Goal: Task Accomplishment & Management: Manage account settings

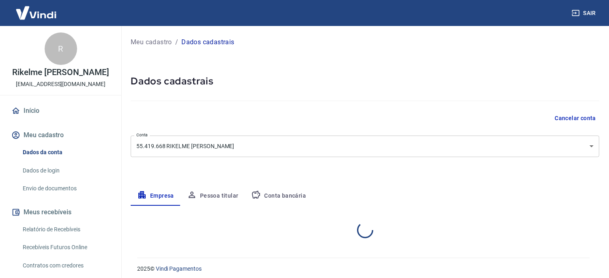
select select "MG"
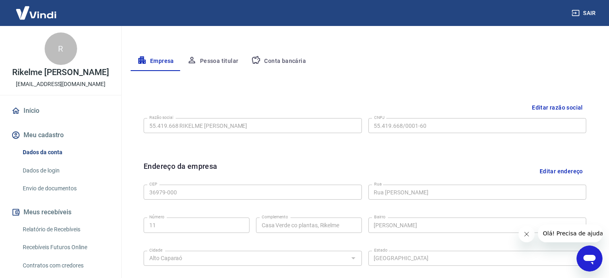
scroll to position [135, 0]
click at [62, 181] on link "Envio de documentos" at bounding box center [65, 188] width 92 height 17
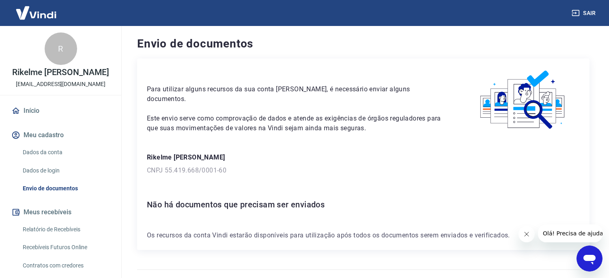
click at [60, 169] on link "Dados de login" at bounding box center [65, 170] width 92 height 17
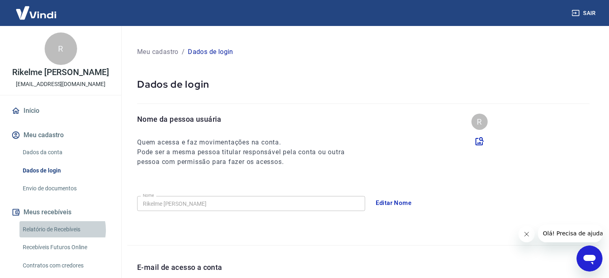
click at [61, 229] on link "Relatório de Recebíveis" at bounding box center [65, 229] width 92 height 17
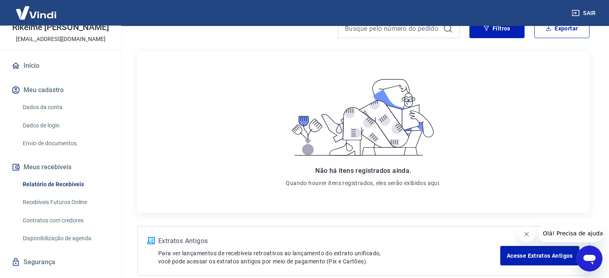
scroll to position [90, 0]
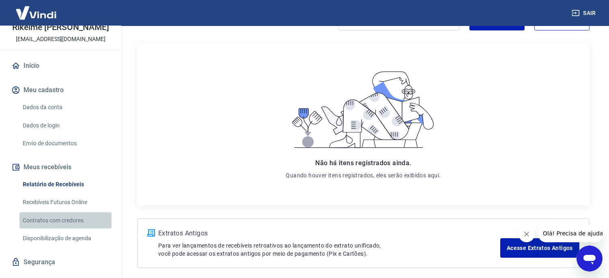
click at [69, 216] on link "Contratos com credores" at bounding box center [65, 220] width 92 height 17
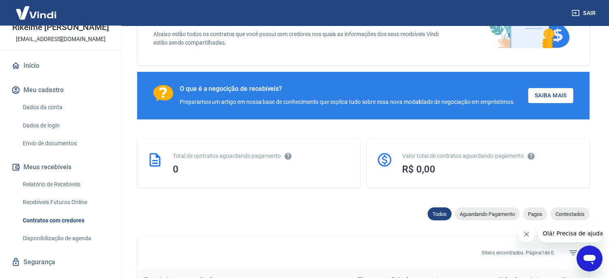
click at [78, 241] on link "Disponibilização de agenda" at bounding box center [65, 238] width 92 height 17
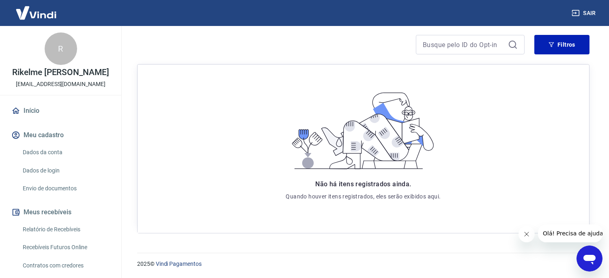
click at [45, 107] on link "Início" at bounding box center [61, 111] width 102 height 18
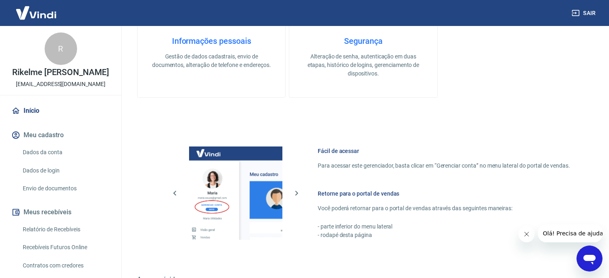
scroll to position [319, 0]
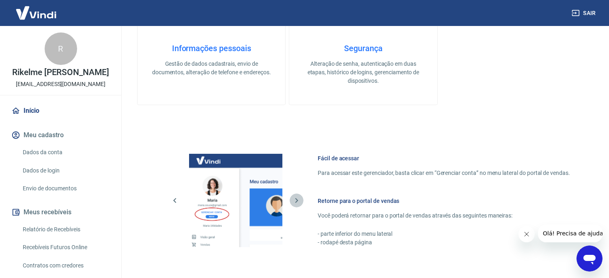
click at [295, 207] on button "button" at bounding box center [296, 200] width 14 height 14
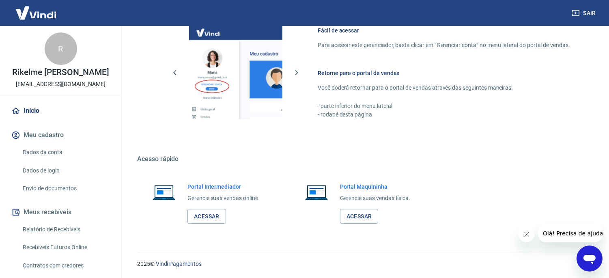
scroll to position [364, 0]
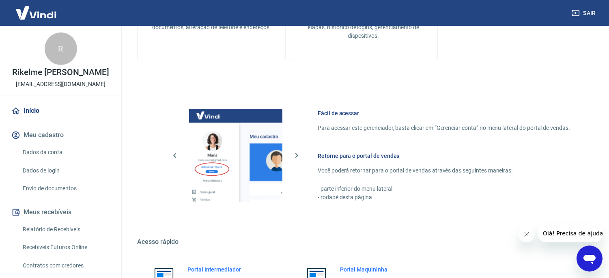
click at [587, 260] on icon "Abrir janela de mensagens" at bounding box center [588, 258] width 15 height 15
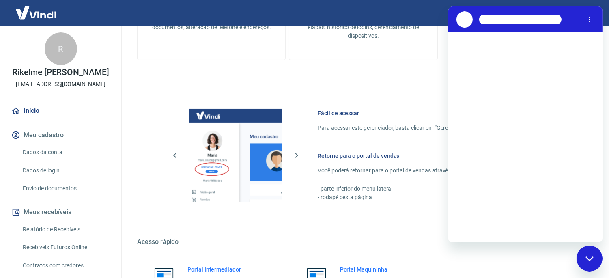
scroll to position [0, 0]
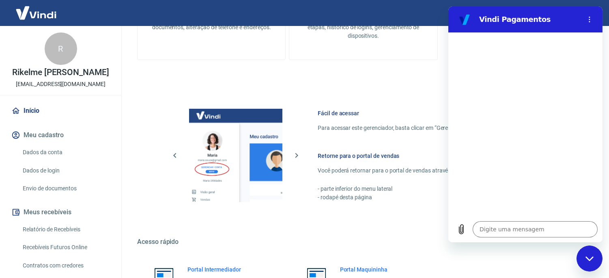
click at [589, 267] on div "Fechar janela de mensagens" at bounding box center [589, 258] width 24 height 24
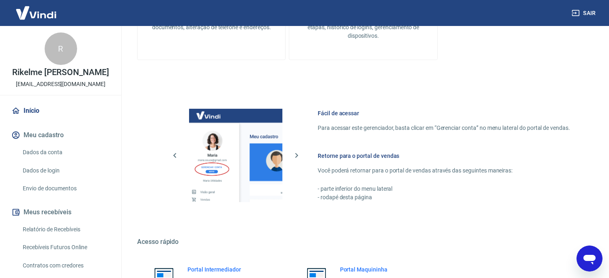
type textarea "x"
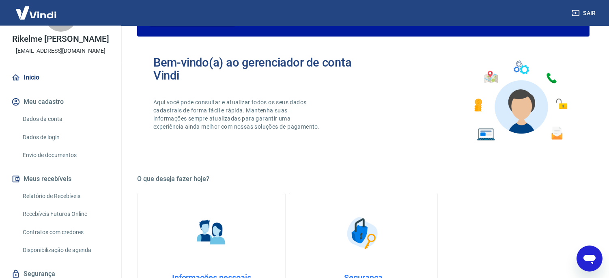
scroll to position [90, 0]
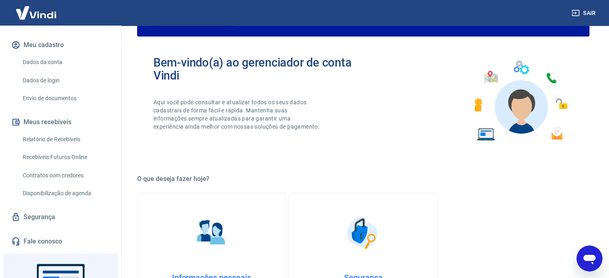
click at [59, 97] on link "Envio de documentos" at bounding box center [65, 98] width 92 height 17
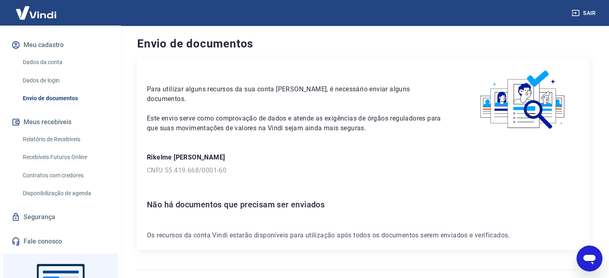
click at [39, 9] on img at bounding box center [36, 12] width 53 height 25
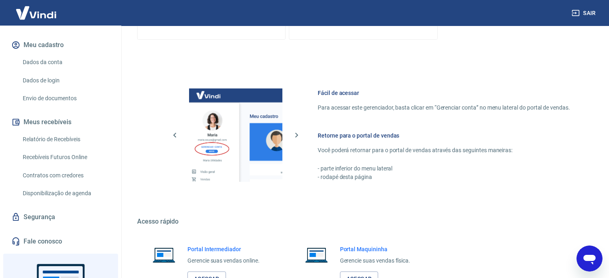
scroll to position [274, 0]
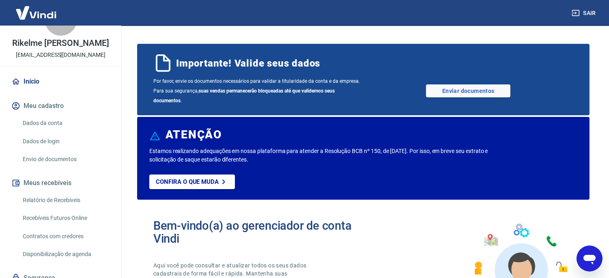
scroll to position [45, 0]
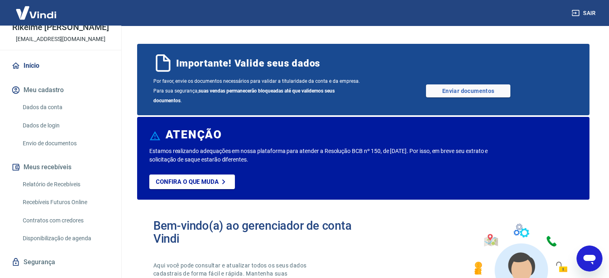
click at [58, 143] on link "Envio de documentos" at bounding box center [65, 143] width 92 height 17
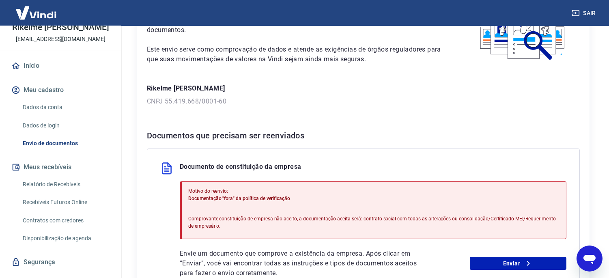
scroll to position [90, 0]
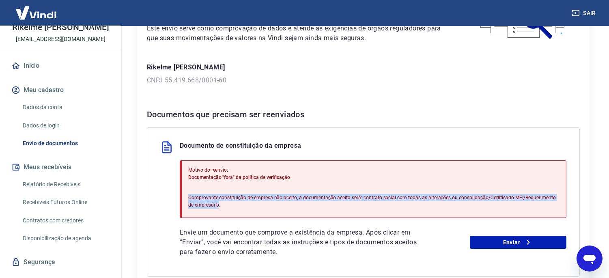
drag, startPoint x: 201, startPoint y: 199, endPoint x: 184, endPoint y: 196, distance: 17.7
click at [184, 196] on div "Motivo do reenvio: Documentação "fora" da política de verificação Comprovante c…" at bounding box center [373, 189] width 386 height 58
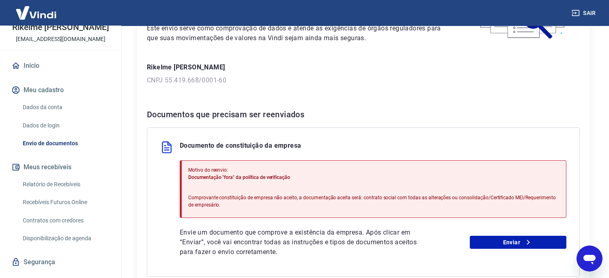
click at [344, 174] on p "Documentação "fora" da política de verificação" at bounding box center [373, 177] width 371 height 7
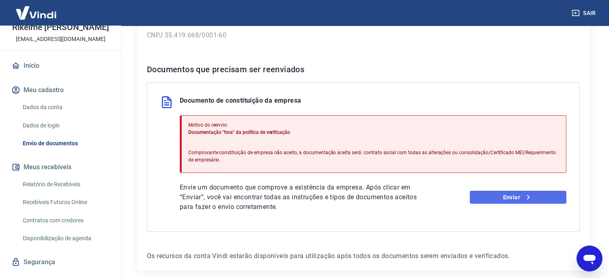
click at [514, 198] on link "Enviar" at bounding box center [517, 197] width 96 height 13
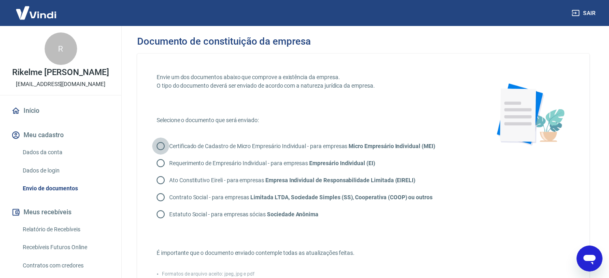
click at [161, 145] on input "Certificado de Cadastro de Micro Empresário Individual - para empresas Micro Em…" at bounding box center [160, 145] width 17 height 17
radio input "true"
click at [160, 161] on input "Requerimento de Empresário Individual - para empresas Empresário Individual (EI)" at bounding box center [160, 162] width 17 height 17
radio input "true"
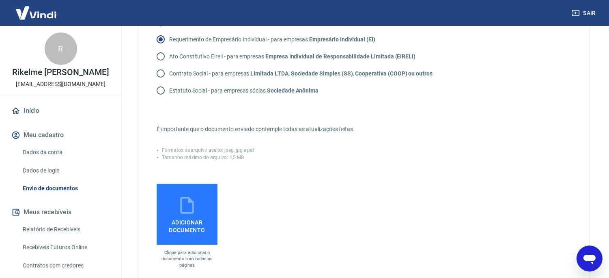
scroll to position [180, 0]
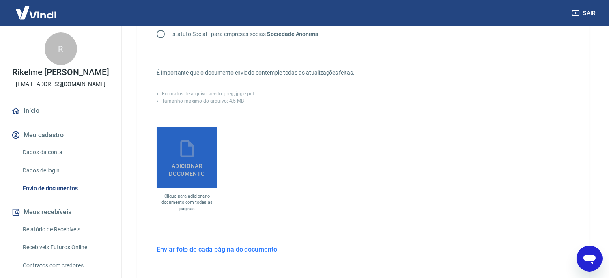
click at [193, 155] on icon at bounding box center [186, 148] width 13 height 17
click at [0, 0] on input "Adicionar documento" at bounding box center [0, 0] width 0 height 0
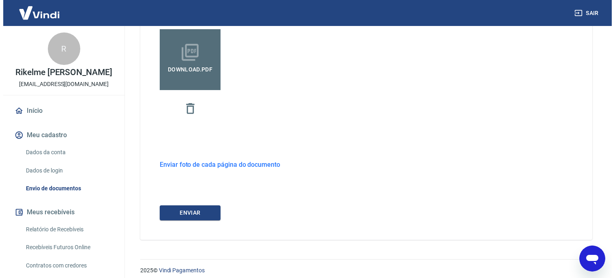
scroll to position [284, 0]
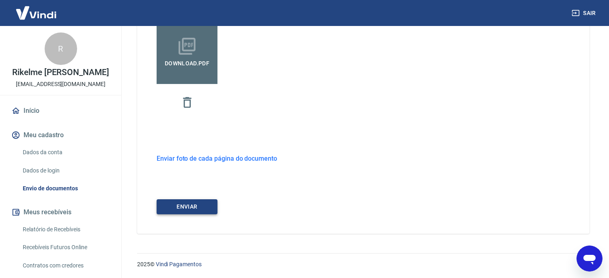
click at [193, 212] on button "ENVIAR" at bounding box center [186, 206] width 61 height 15
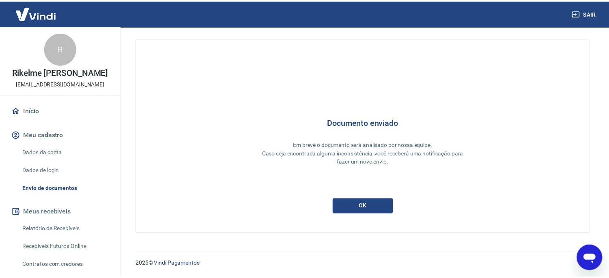
scroll to position [3, 0]
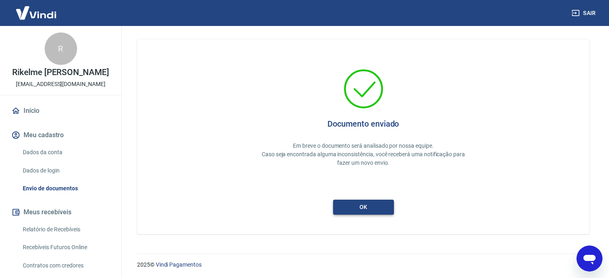
click at [372, 208] on button "ok" at bounding box center [363, 206] width 61 height 15
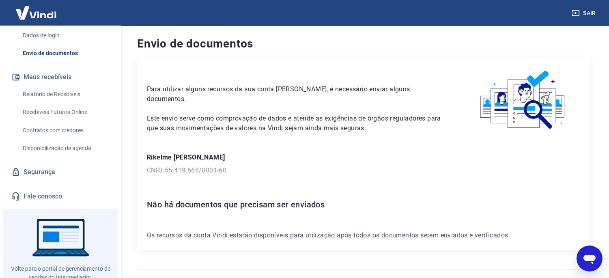
scroll to position [159, 0]
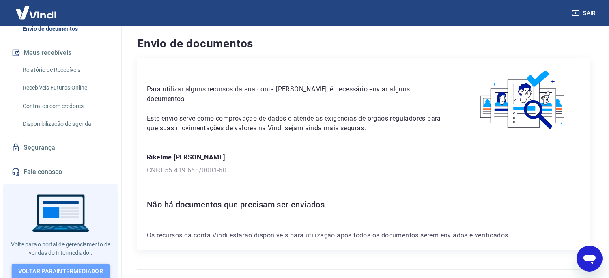
click at [71, 264] on link "Voltar para Intermediador" at bounding box center [61, 271] width 98 height 15
